Goal: Task Accomplishment & Management: Use online tool/utility

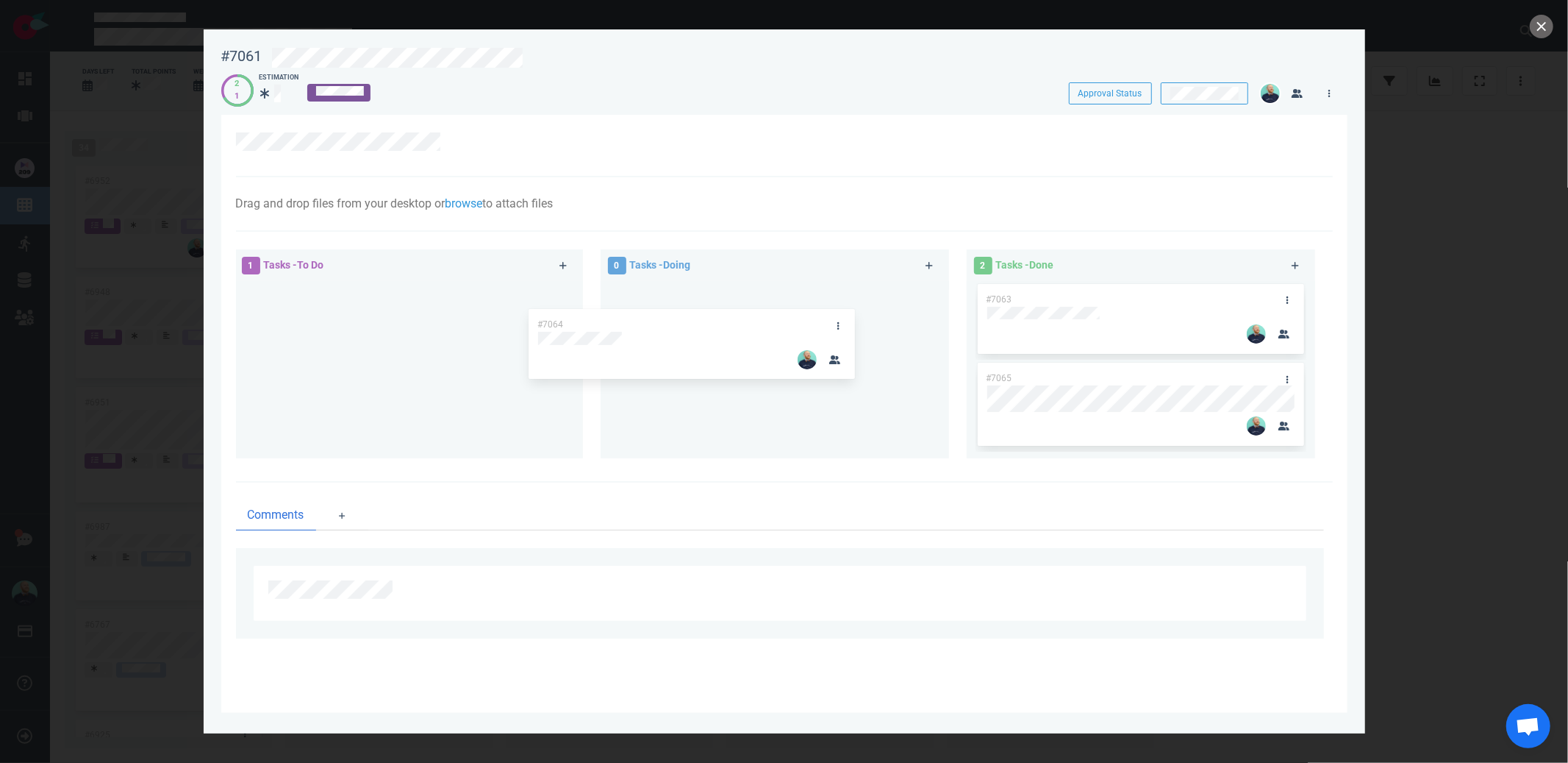
drag, startPoint x: 545, startPoint y: 318, endPoint x: 787, endPoint y: 308, distance: 242.2
click at [787, 308] on div "1 Tasks - To Do #7064 #7064 0 Tasks - Doing 2 Tasks - Done #7063 #7065" at bounding box center [780, 355] width 1106 height 232
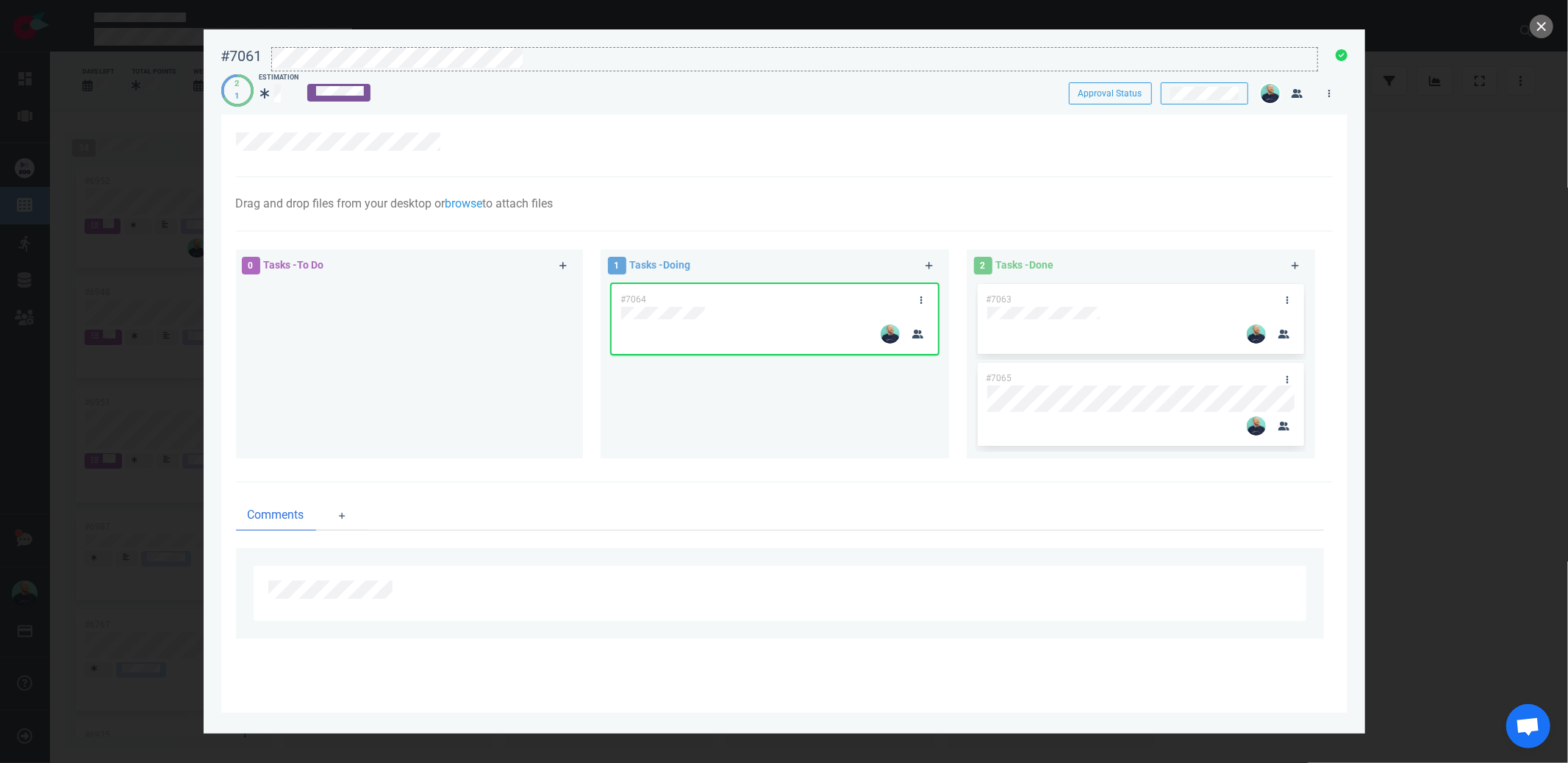
click at [399, 68] on div at bounding box center [795, 69] width 1045 height 3
click at [1550, 14] on div at bounding box center [784, 382] width 1568 height 763
click at [1549, 21] on button "close" at bounding box center [1541, 26] width 23 height 23
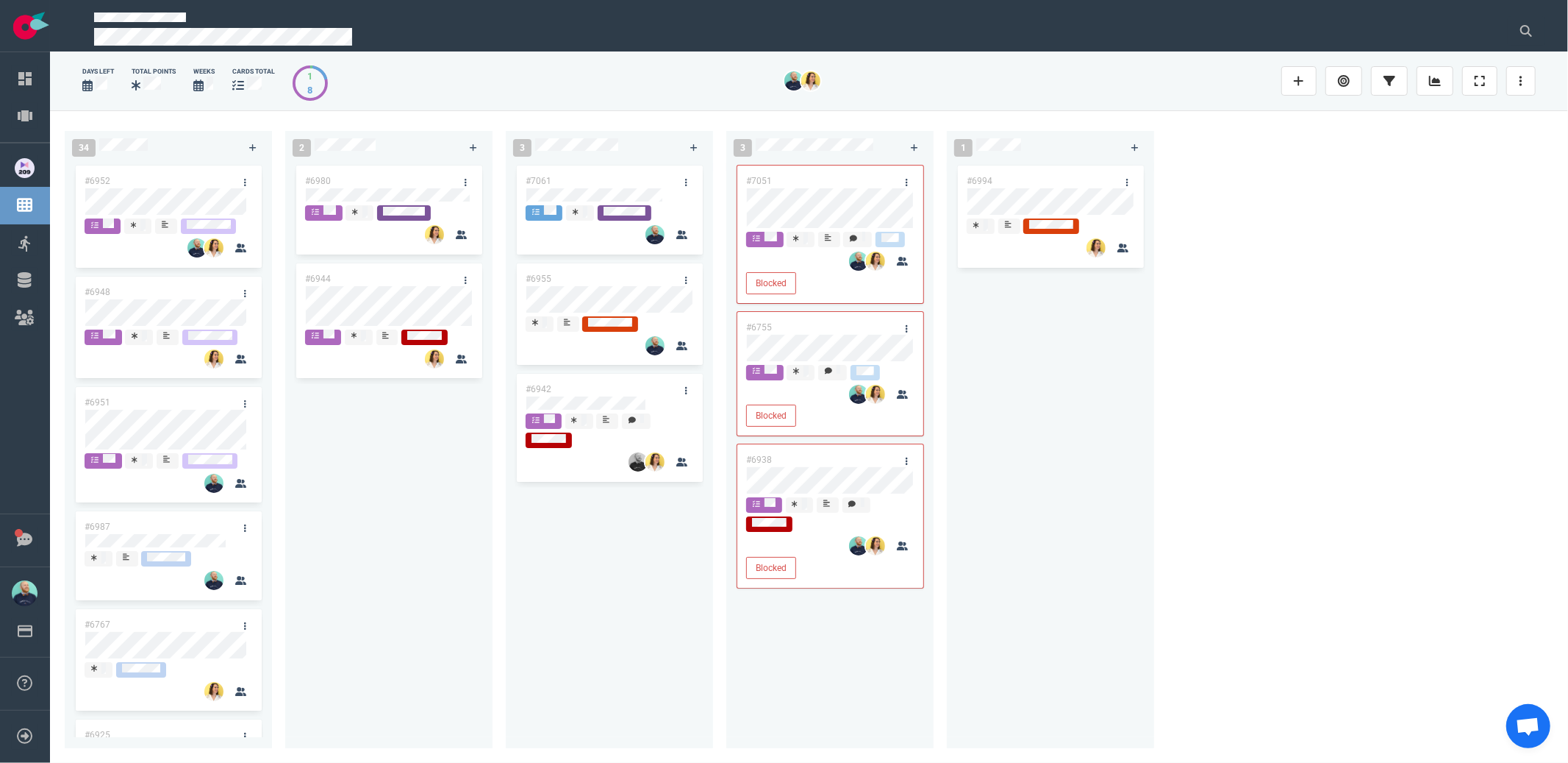
click at [335, 587] on div "#6980 #6944" at bounding box center [388, 447] width 190 height 569
click at [381, 499] on div "#6980 #6944" at bounding box center [388, 447] width 190 height 569
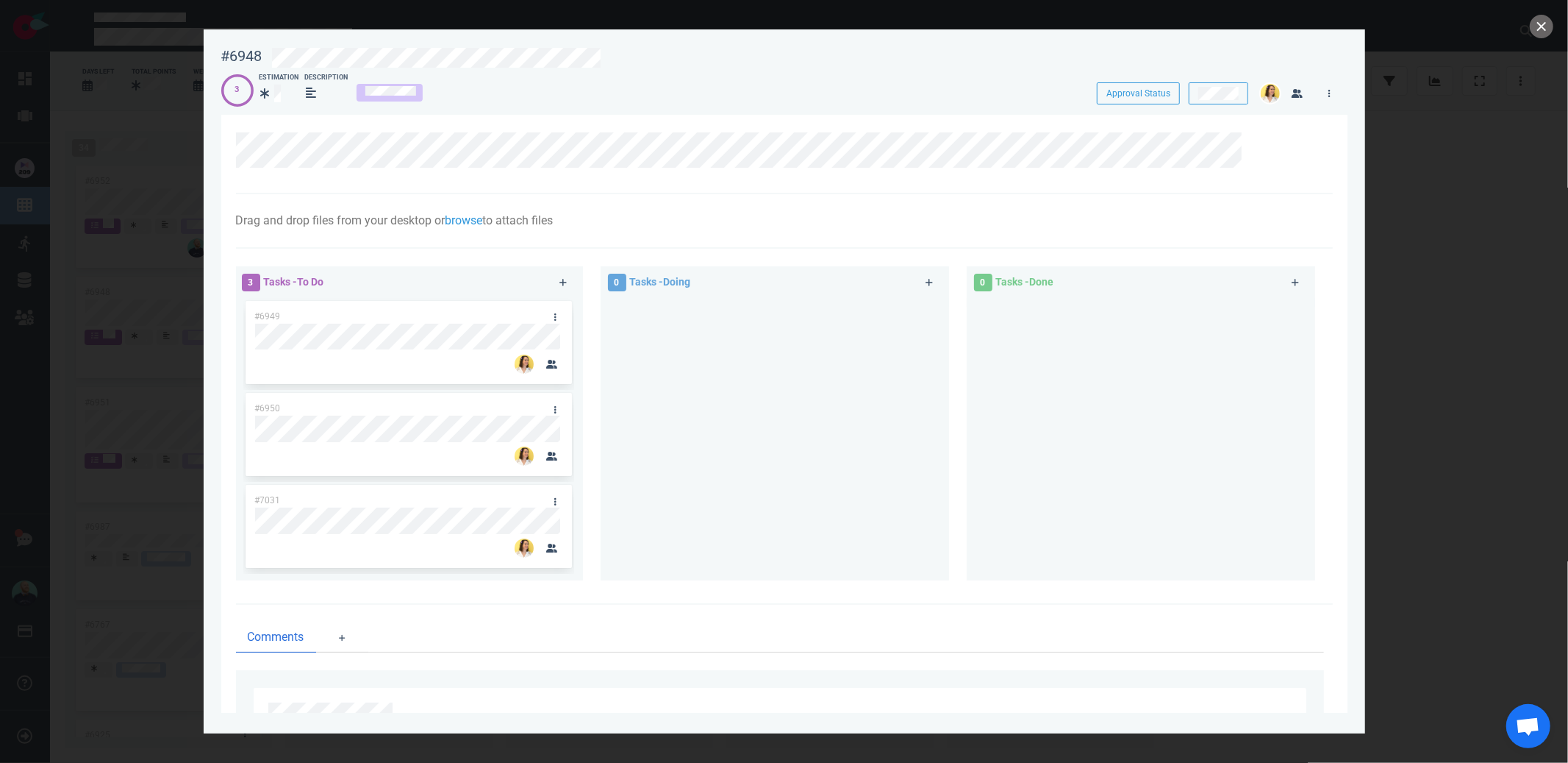
click at [661, 507] on div at bounding box center [775, 434] width 331 height 271
drag, startPoint x: 1550, startPoint y: 28, endPoint x: 1533, endPoint y: 31, distance: 17.3
click at [1549, 27] on button "close" at bounding box center [1541, 26] width 23 height 23
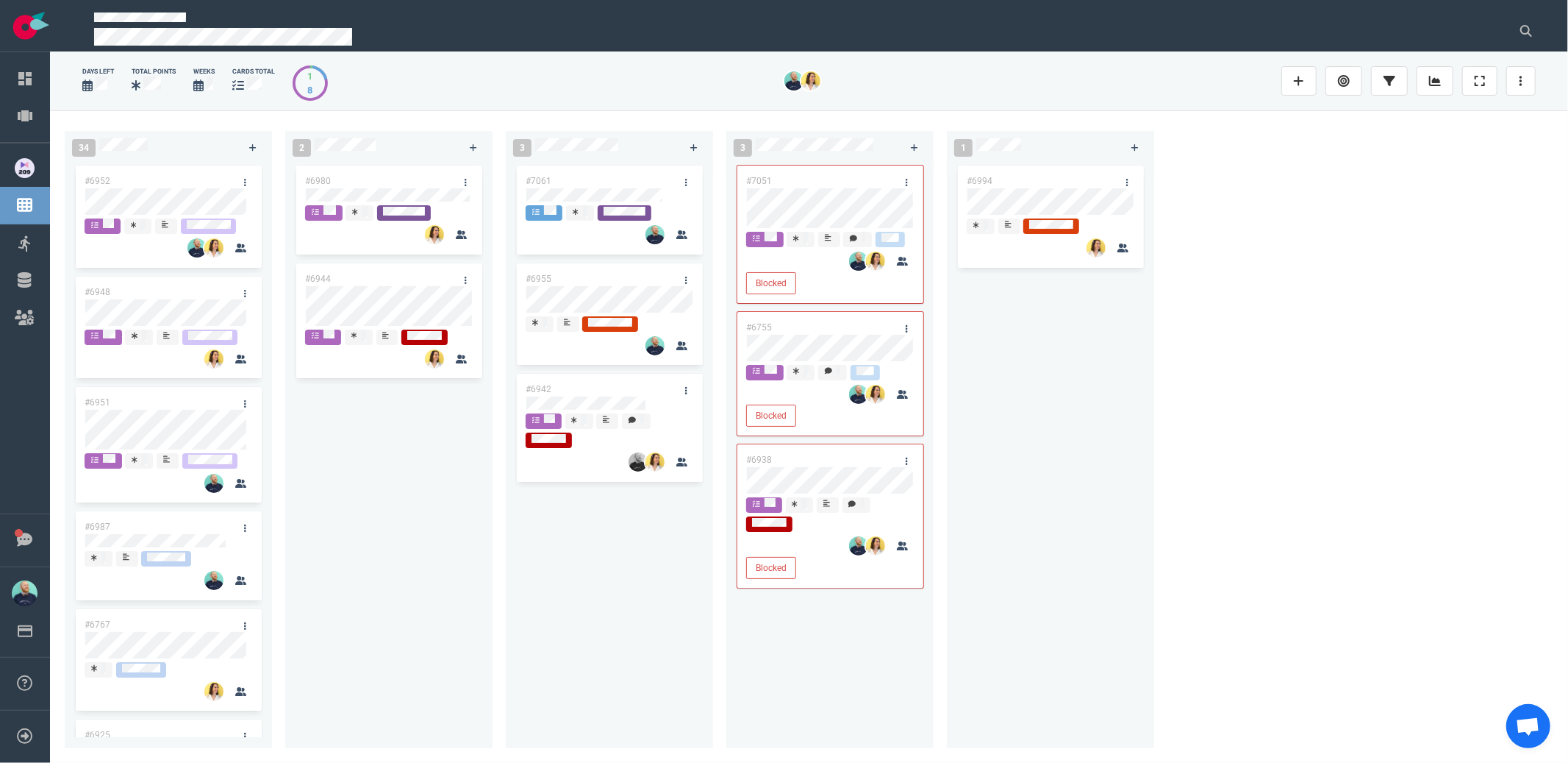
click at [456, 554] on div "#6980 #6944" at bounding box center [388, 447] width 190 height 569
click at [361, 508] on div "#6980 #6944" at bounding box center [388, 447] width 190 height 569
